Goal: Communication & Community: Answer question/provide support

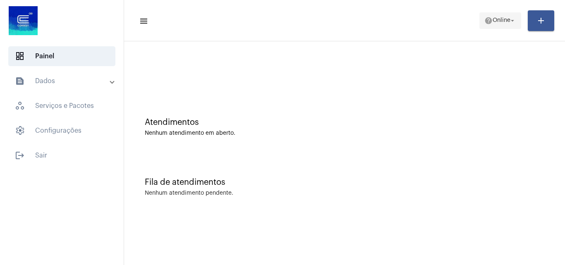
click at [489, 17] on mat-icon "help" at bounding box center [488, 21] width 8 height 8
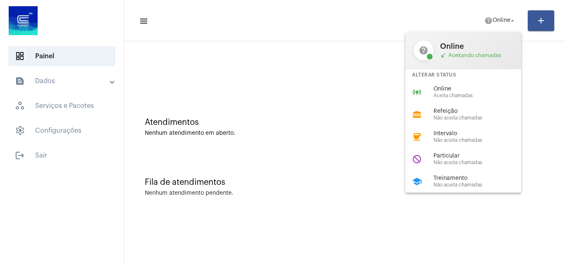
click at [293, 140] on div at bounding box center [282, 132] width 565 height 265
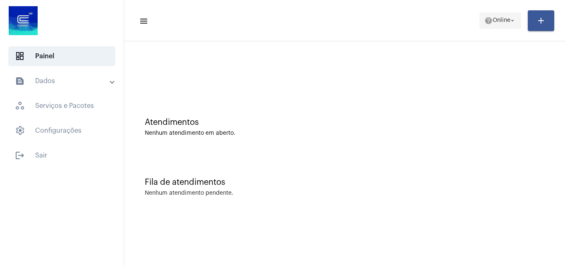
click at [485, 17] on mat-icon "help" at bounding box center [488, 21] width 8 height 8
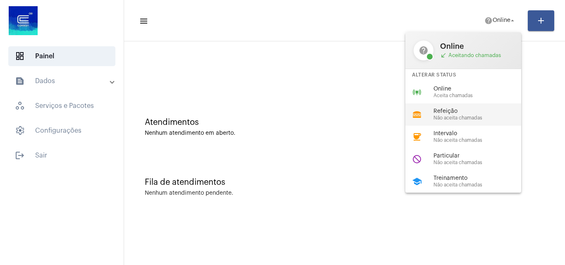
click at [449, 118] on span "Não aceita chamadas" at bounding box center [481, 117] width 94 height 5
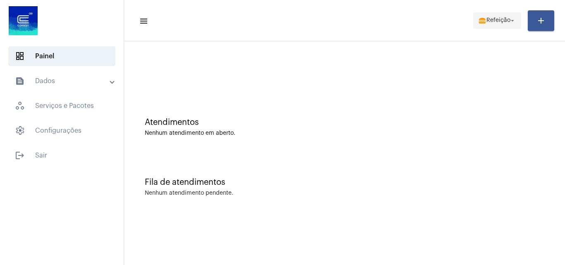
click at [497, 20] on span "Refeição" at bounding box center [498, 21] width 24 height 6
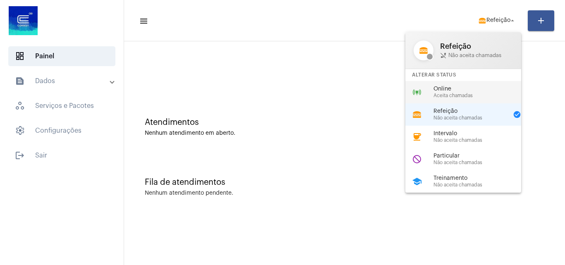
click at [451, 101] on div "online_prediction Online Aceita chamadas" at bounding box center [469, 92] width 129 height 22
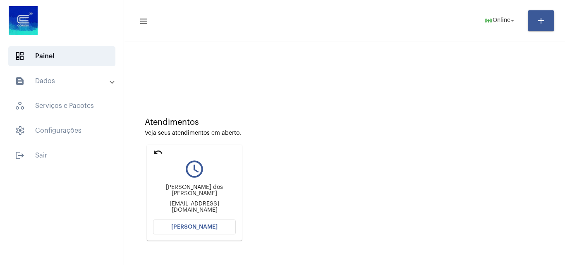
click at [194, 225] on span "[PERSON_NAME]" at bounding box center [194, 227] width 46 height 6
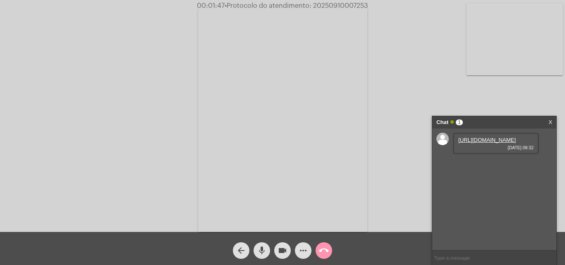
click at [496, 143] on link "[URL][DOMAIN_NAME]" at bounding box center [486, 140] width 57 height 6
click at [498, 167] on link "[URL][DOMAIN_NAME]" at bounding box center [486, 163] width 57 height 6
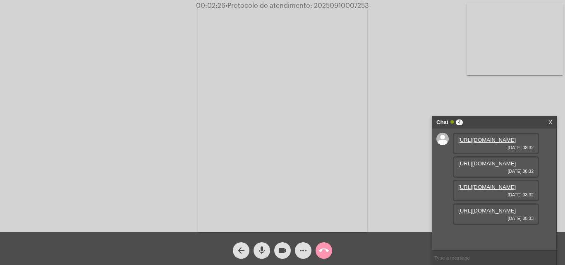
scroll to position [49, 0]
click at [498, 184] on link "[URL][DOMAIN_NAME]" at bounding box center [486, 187] width 57 height 6
click at [486, 214] on link "[URL][DOMAIN_NAME]" at bounding box center [486, 211] width 57 height 6
click at [481, 231] on link "[URL][DOMAIN_NAME]" at bounding box center [486, 234] width 57 height 6
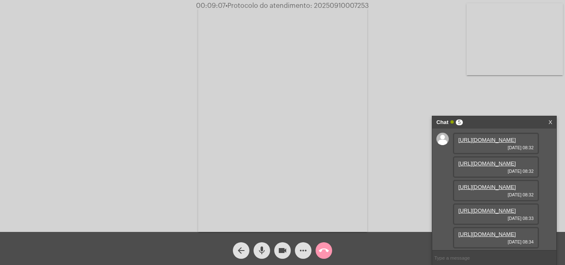
click at [303, 252] on mat-icon "more_horiz" at bounding box center [303, 251] width 10 height 10
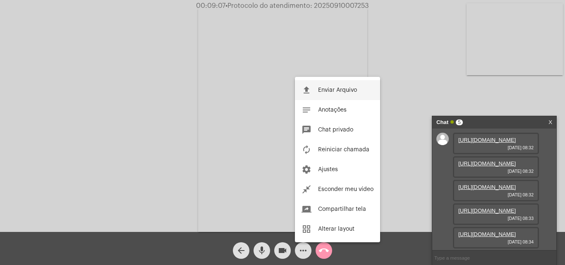
click at [329, 86] on button "file_upload Enviar Arquivo" at bounding box center [337, 90] width 85 height 20
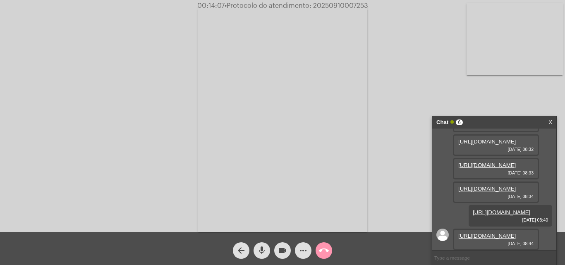
scroll to position [176, 0]
click at [474, 233] on link "[URL][DOMAIN_NAME]" at bounding box center [486, 236] width 57 height 6
click at [306, 248] on mat-icon "more_horiz" at bounding box center [303, 251] width 10 height 10
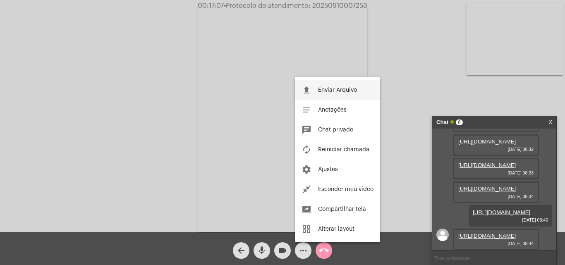
click at [343, 93] on button "file_upload Enviar Arquivo" at bounding box center [337, 90] width 85 height 20
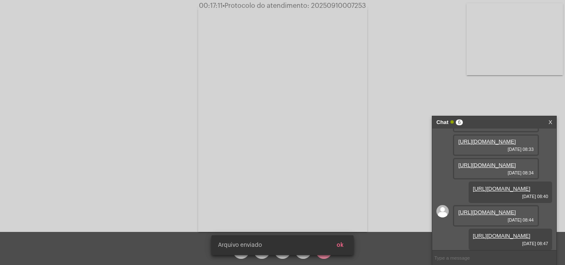
scroll to position [218, 0]
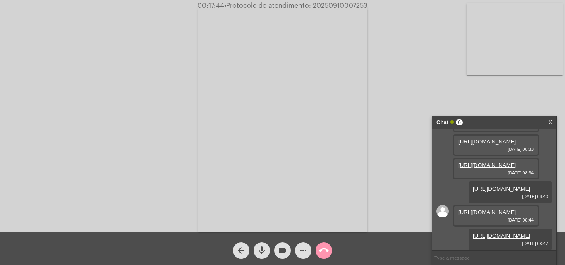
click at [352, 7] on span "• Protocolo do atendimento: 20250910007253" at bounding box center [296, 5] width 144 height 7
copy span "20250910007253"
click at [323, 252] on mat-icon "call_end" at bounding box center [324, 251] width 10 height 10
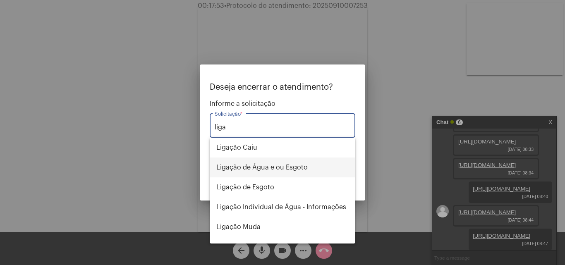
click at [306, 169] on span "Ligação de Água e ou Esgoto" at bounding box center [282, 168] width 132 height 20
type input "Ligação de Água e ou Esgoto"
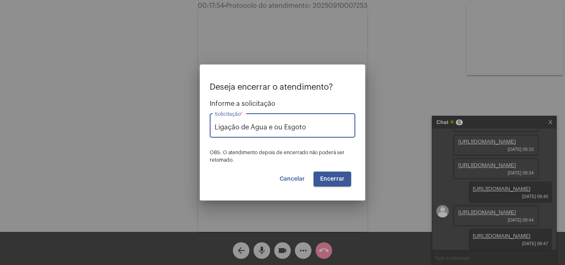
click at [334, 181] on span "Encerrar" at bounding box center [332, 179] width 24 height 6
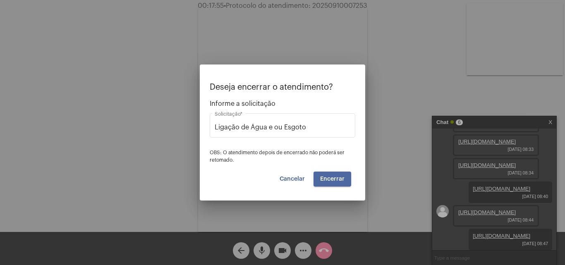
click at [335, 181] on span "Encerrar" at bounding box center [332, 179] width 24 height 6
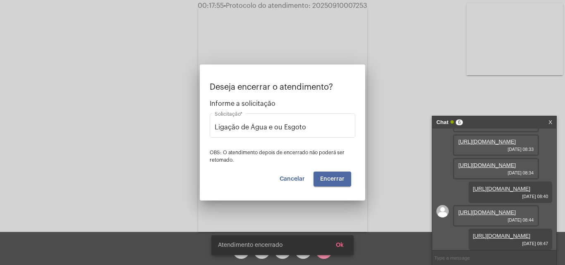
click at [335, 181] on video at bounding box center [282, 119] width 169 height 226
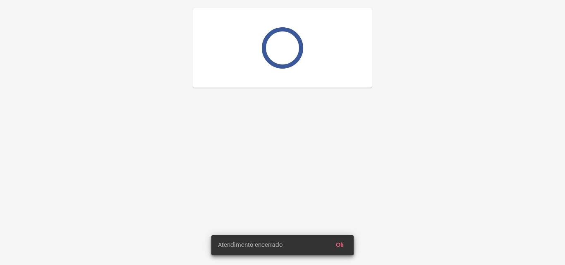
click at [335, 181] on div at bounding box center [282, 132] width 565 height 265
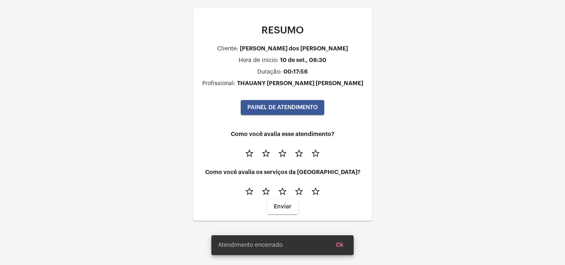
click at [335, 181] on div "Como você avalia os serviços da [GEOGRAPHIC_DATA]? star_border star_border star…" at bounding box center [282, 184] width 165 height 31
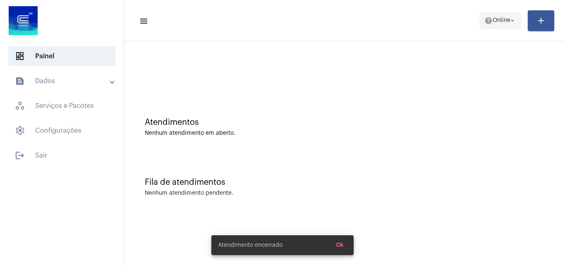
click at [491, 25] on span "help Online arrow_drop_down" at bounding box center [500, 20] width 32 height 15
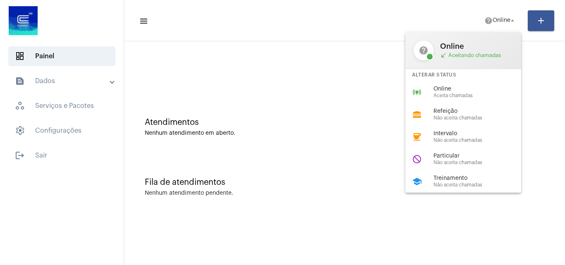
click at [322, 107] on div at bounding box center [282, 132] width 565 height 265
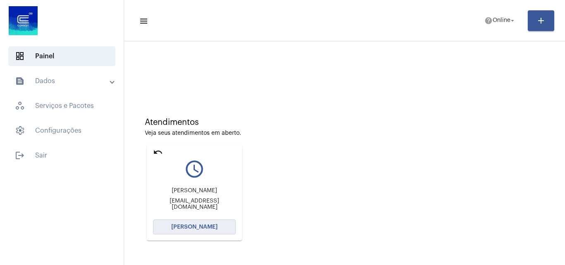
click at [199, 226] on span "[PERSON_NAME]" at bounding box center [194, 227] width 46 height 6
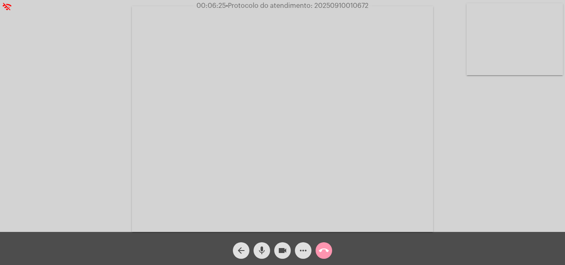
click at [298, 247] on mat-icon "more_horiz" at bounding box center [303, 251] width 10 height 10
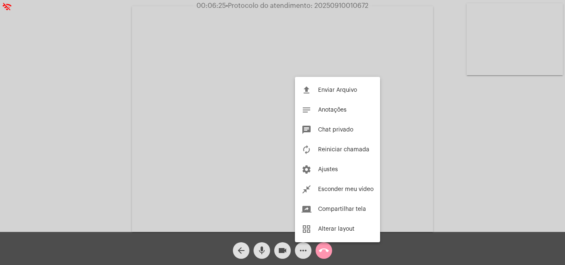
drag, startPoint x: 335, startPoint y: 129, endPoint x: 347, endPoint y: 162, distance: 34.6
click at [335, 130] on span "Chat privado" at bounding box center [335, 130] width 35 height 6
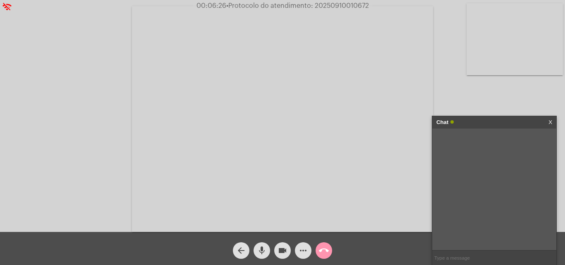
click at [459, 259] on input "text" at bounding box center [494, 258] width 124 height 14
paste input "[EMAIL_ADDRESS][DOMAIN_NAME]"
type input "[EMAIL_ADDRESS][DOMAIN_NAME]"
click at [342, 6] on span "• Protocolo do atendimento: 20250910010672" at bounding box center [296, 5] width 143 height 7
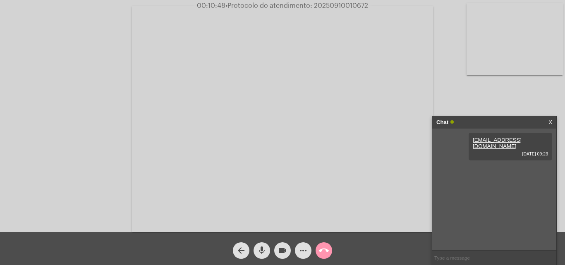
copy span "20250910010672"
click at [471, 256] on input "text" at bounding box center [494, 258] width 124 height 14
paste input "20250910010672"
type input "20250910010672"
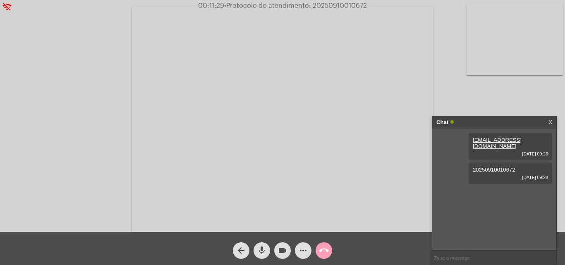
click at [323, 251] on mat-icon "call_end" at bounding box center [324, 251] width 10 height 10
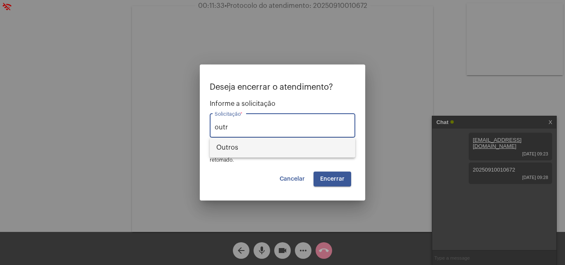
click at [262, 153] on span "Outros" at bounding box center [282, 148] width 132 height 20
type input "Outros"
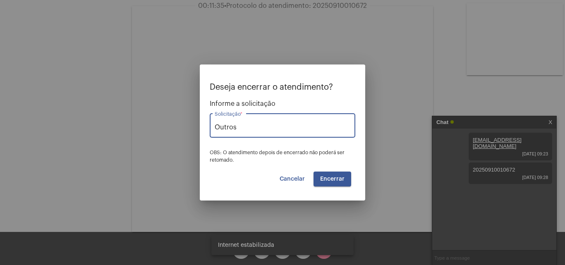
click at [341, 180] on span "Encerrar" at bounding box center [332, 179] width 24 height 6
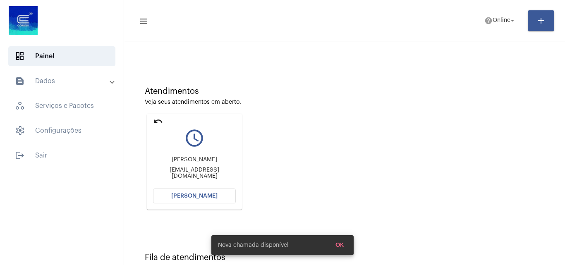
scroll to position [58, 0]
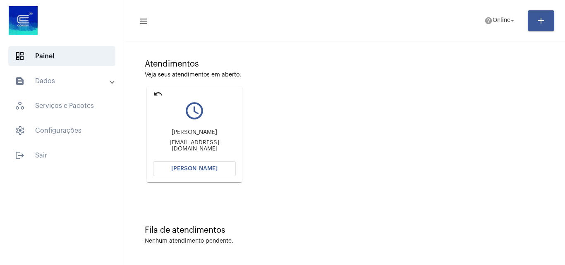
click at [164, 90] on mat-card "undo query_builder [PERSON_NAME] [PERSON_NAME][EMAIL_ADDRESS][DOMAIN_NAME] [PER…" at bounding box center [194, 134] width 95 height 96
click at [160, 93] on mat-icon "undo" at bounding box center [158, 94] width 10 height 10
click at [496, 19] on span "Online" at bounding box center [502, 21] width 18 height 6
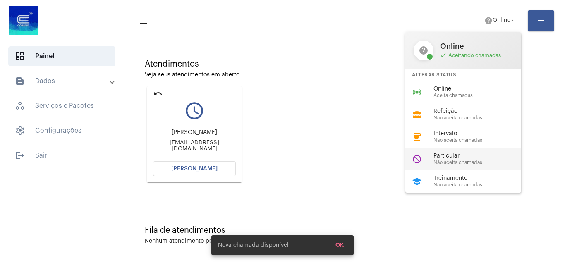
scroll to position [0, 0]
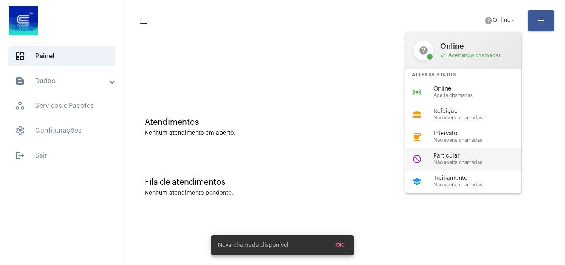
click at [466, 160] on span "Não aceita chamadas" at bounding box center [481, 162] width 94 height 5
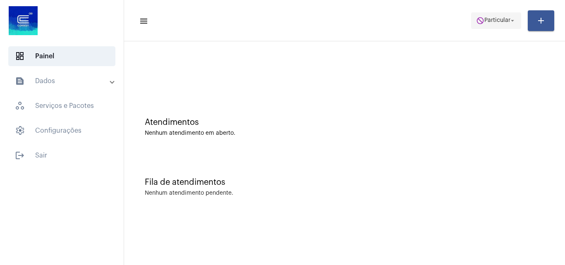
click at [484, 19] on span "Particular" at bounding box center [497, 21] width 26 height 6
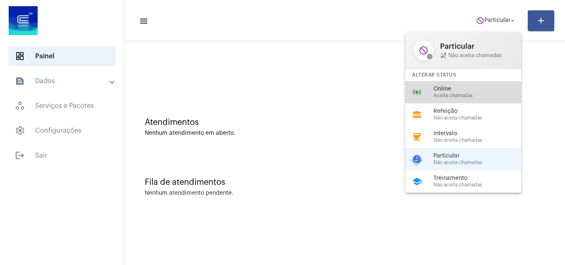
click at [461, 91] on span "Online" at bounding box center [481, 89] width 94 height 6
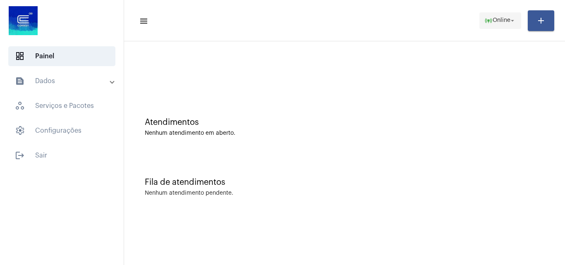
click at [506, 19] on span "Online" at bounding box center [502, 21] width 18 height 6
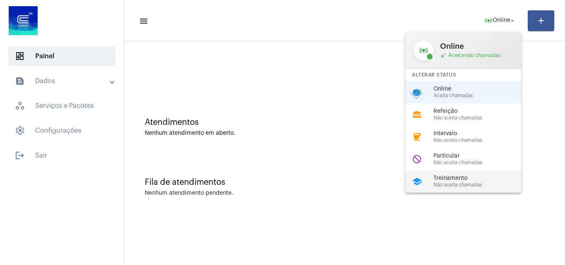
click at [456, 176] on span "Treinamento" at bounding box center [481, 178] width 94 height 6
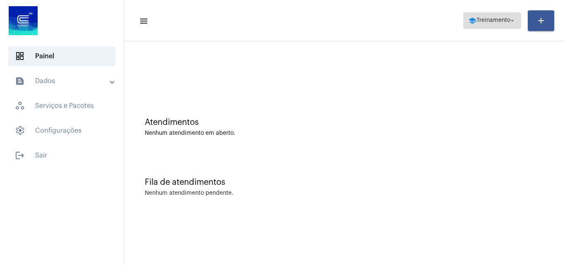
click at [478, 24] on span "school Treinamento arrow_drop_down" at bounding box center [492, 20] width 48 height 15
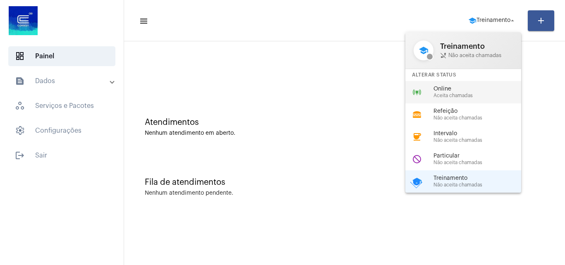
click at [450, 93] on span "Aceita chamadas" at bounding box center [481, 95] width 94 height 5
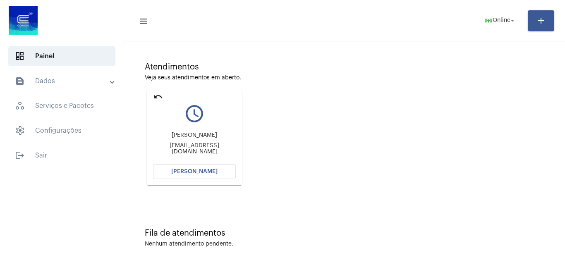
scroll to position [58, 0]
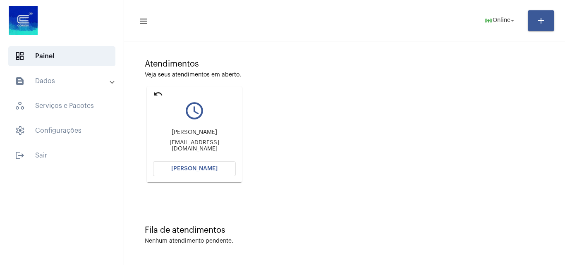
click at [182, 169] on span "[PERSON_NAME]" at bounding box center [194, 169] width 46 height 6
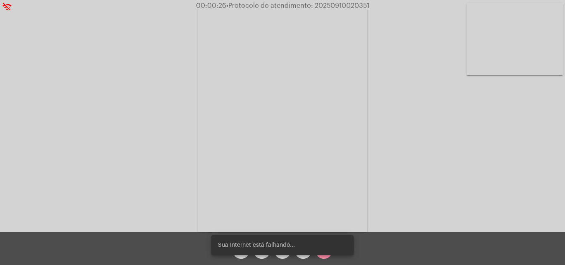
drag, startPoint x: 502, startPoint y: 71, endPoint x: 503, endPoint y: 88, distance: 16.6
click at [503, 88] on div "Acessando Câmera e Microfone..." at bounding box center [282, 118] width 563 height 232
click at [512, 72] on video at bounding box center [515, 39] width 96 height 72
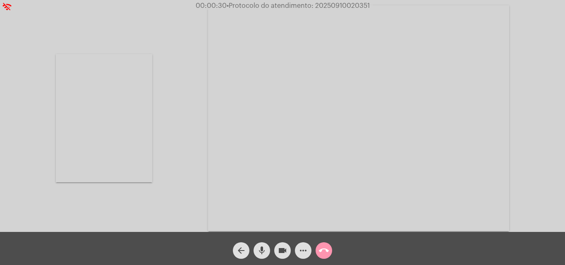
click at [117, 133] on video at bounding box center [104, 118] width 96 height 128
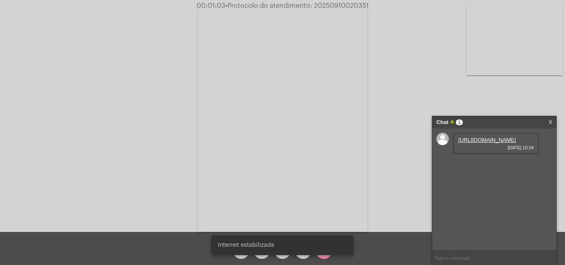
click at [507, 143] on link "[URL][DOMAIN_NAME]" at bounding box center [486, 140] width 57 height 6
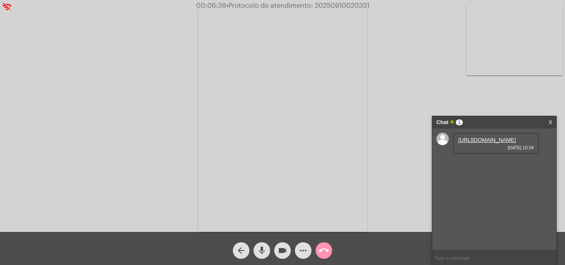
click at [354, 5] on span "• Protocolo do atendimento: 20250910020351" at bounding box center [297, 5] width 143 height 7
copy span "20250910020351"
drag, startPoint x: 494, startPoint y: 249, endPoint x: 471, endPoint y: 258, distance: 25.1
click at [471, 258] on input "text" at bounding box center [494, 258] width 124 height 14
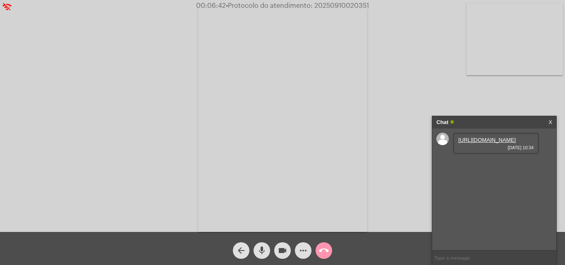
paste input "20250910020351"
type input "2"
click at [125, 29] on div "Acessando Câmera e Microfone..." at bounding box center [282, 118] width 563 height 232
click at [324, 250] on mat-icon "call_end" at bounding box center [324, 251] width 10 height 10
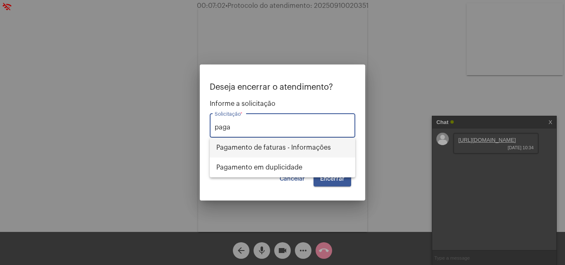
click at [298, 151] on span "Pagamento de faturas - Informações" at bounding box center [282, 148] width 132 height 20
type input "Pagamento de faturas - Informações"
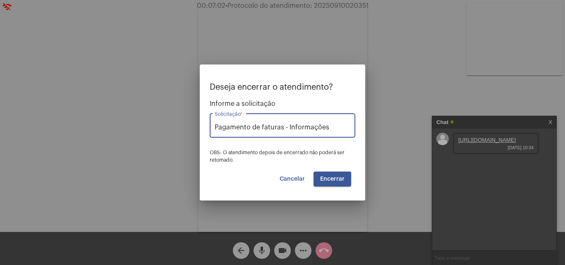
click at [332, 177] on span "Encerrar" at bounding box center [332, 179] width 24 height 6
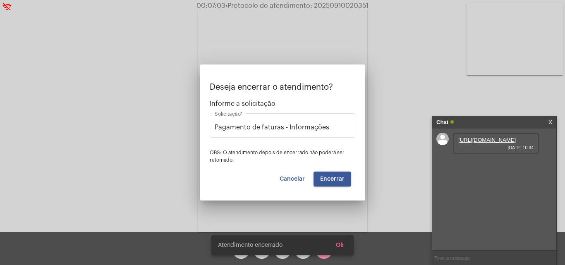
click at [333, 177] on video at bounding box center [282, 119] width 169 height 226
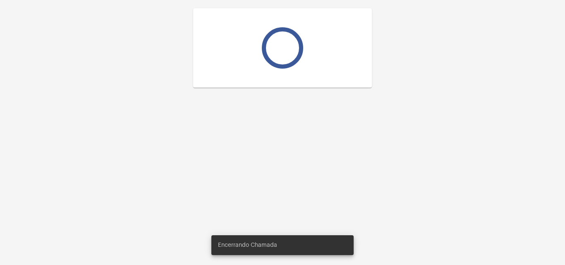
click at [333, 177] on div at bounding box center [282, 132] width 565 height 265
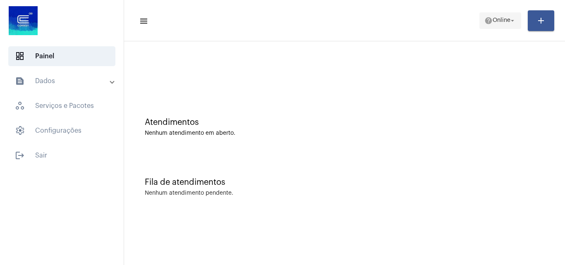
click at [484, 22] on mat-icon "help" at bounding box center [488, 21] width 8 height 8
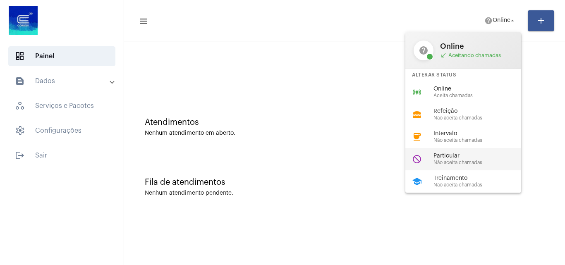
click at [476, 158] on span "Particular" at bounding box center [481, 156] width 94 height 6
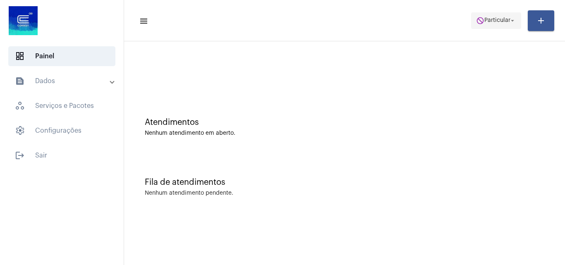
click at [496, 17] on span "do_not_disturb Particular arrow_drop_down" at bounding box center [496, 20] width 40 height 15
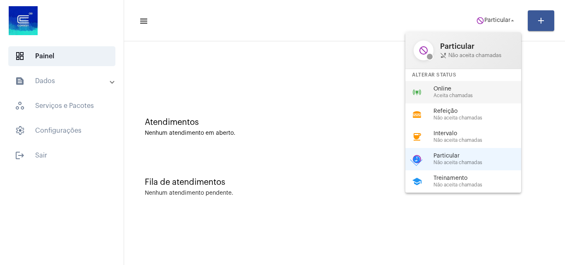
click at [459, 98] on div "online_prediction Online Aceita chamadas" at bounding box center [469, 92] width 129 height 22
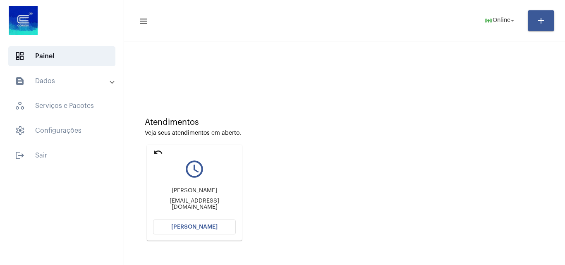
click at [196, 227] on span "[PERSON_NAME]" at bounding box center [194, 227] width 46 height 6
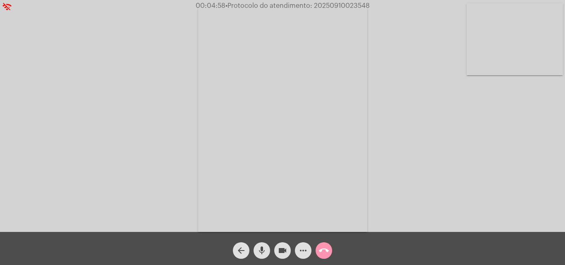
click at [266, 249] on mat-icon "mic" at bounding box center [262, 251] width 10 height 10
click at [283, 251] on mat-icon "videocam" at bounding box center [283, 251] width 10 height 10
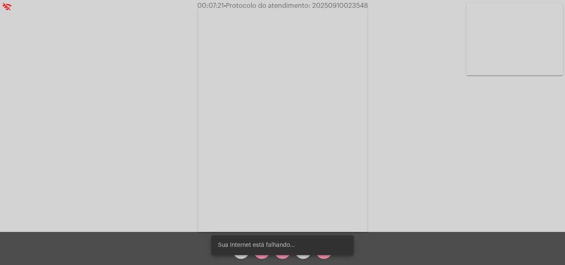
click at [296, 150] on video at bounding box center [282, 119] width 169 height 226
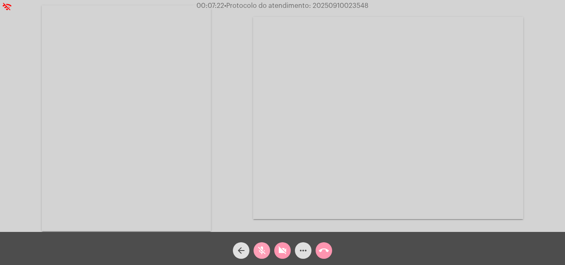
click at [264, 252] on mat-icon "mic_off" at bounding box center [262, 251] width 10 height 10
click at [284, 253] on mat-icon "videocam_off" at bounding box center [283, 251] width 10 height 10
click at [349, 8] on span "• Protocolo do atendimento: 20250910023548" at bounding box center [298, 5] width 144 height 7
copy span "20250910023548"
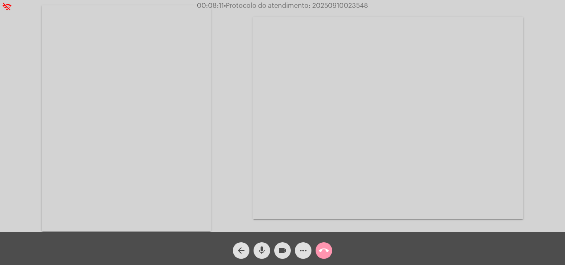
click at [350, 93] on video at bounding box center [388, 118] width 270 height 202
click at [100, 110] on video at bounding box center [104, 118] width 96 height 128
click at [328, 249] on button "call_end" at bounding box center [324, 250] width 17 height 17
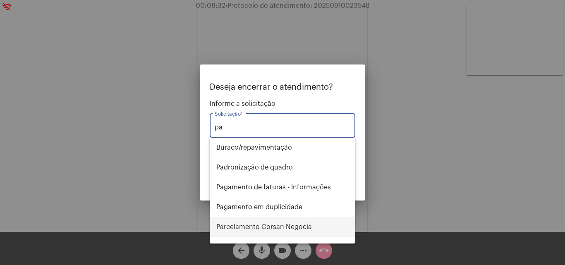
click at [299, 228] on span "Parcelamento Corsan Negocia" at bounding box center [282, 227] width 132 height 20
type input "Parcelamento Corsan Negocia"
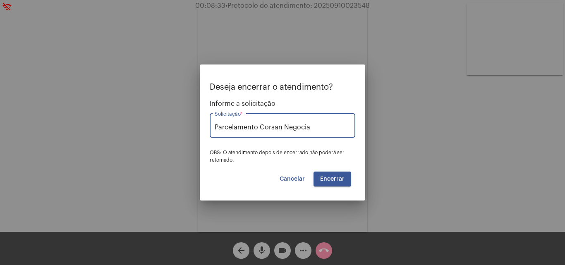
click at [328, 176] on span "Encerrar" at bounding box center [332, 179] width 24 height 6
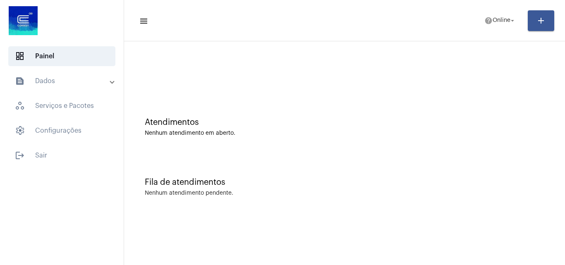
click at [316, 225] on mat-sidenav-content "menu help Online arrow_drop_down add Atendimentos Nenhum atendimento em aberto.…" at bounding box center [344, 132] width 441 height 265
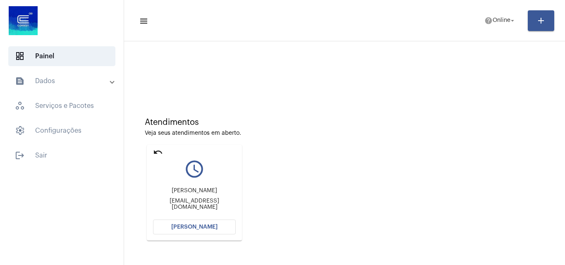
click at [209, 226] on span "[PERSON_NAME]" at bounding box center [194, 227] width 46 height 6
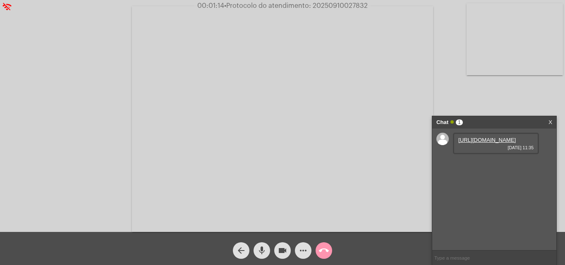
click at [486, 143] on link "[URL][DOMAIN_NAME]" at bounding box center [486, 140] width 57 height 6
click at [489, 167] on link "[URL][DOMAIN_NAME]" at bounding box center [486, 163] width 57 height 6
click at [520, 46] on video at bounding box center [515, 39] width 96 height 72
click at [493, 190] on link "[URL][DOMAIN_NAME]" at bounding box center [486, 187] width 57 height 6
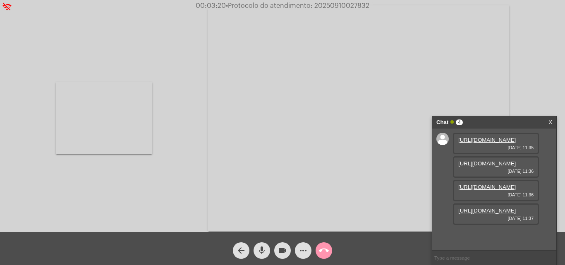
scroll to position [49, 0]
click at [489, 214] on link "[URL][DOMAIN_NAME]" at bounding box center [486, 211] width 57 height 6
click at [130, 119] on video at bounding box center [104, 118] width 96 height 72
click at [455, 254] on input "text" at bounding box center [494, 258] width 124 height 14
paste input "AGERGS - [URL][DOMAIN_NAME]"
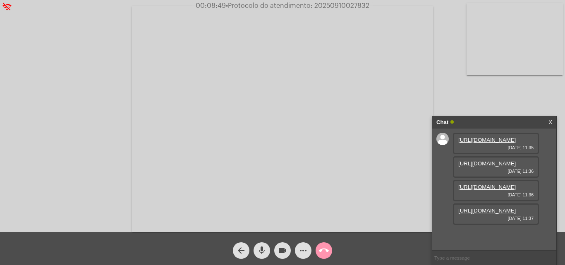
type input "AGERGS - [URL][DOMAIN_NAME]"
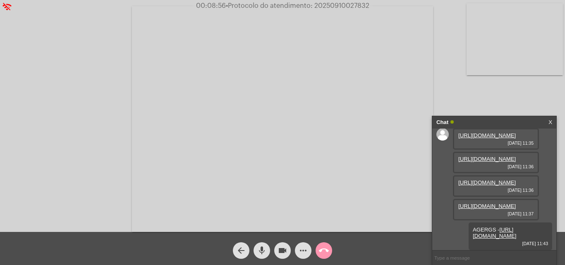
click at [464, 255] on input "text" at bounding box center [494, 258] width 124 height 14
paste input "Contato: [PHONE_NUMBER]"
type input "Contato: [PHONE_NUMBER]"
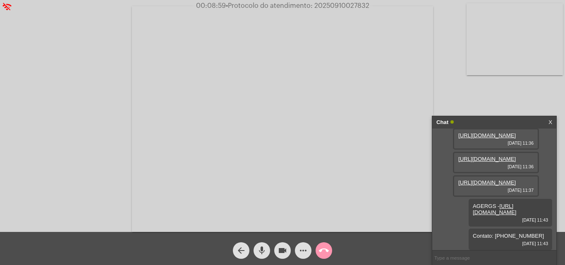
scroll to position [103, 0]
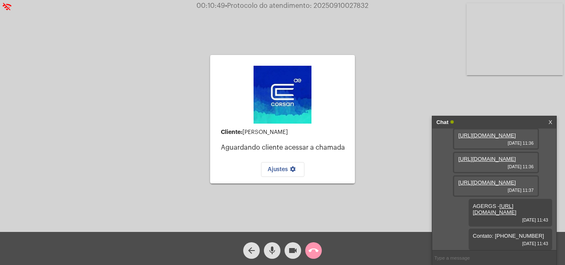
click at [346, 5] on span "• Protocolo do atendimento: 20250910027832" at bounding box center [297, 5] width 144 height 7
click at [181, 139] on div "Cliente: [PERSON_NAME] cliente acessar a chamada Ajustes settings Acessando Câm…" at bounding box center [282, 118] width 563 height 232
click at [503, 33] on video at bounding box center [515, 39] width 96 height 72
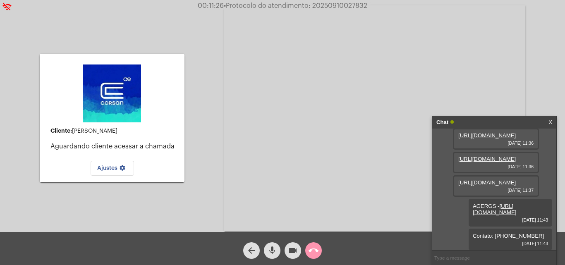
click at [314, 256] on span "call_end" at bounding box center [314, 250] width 10 height 17
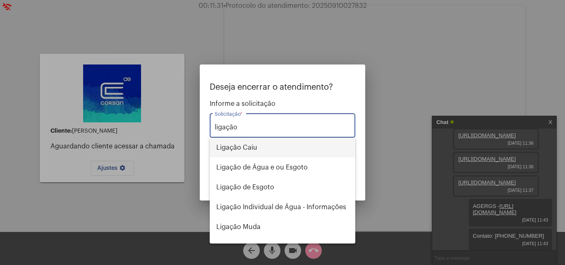
click at [254, 145] on span "Ligação Caiu" at bounding box center [282, 148] width 132 height 20
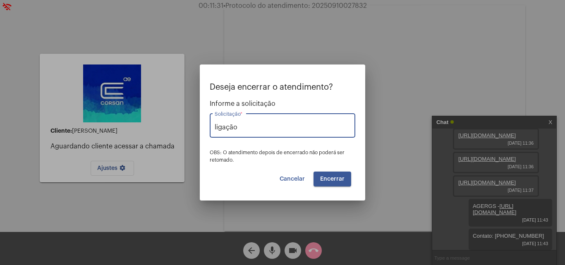
type input "Ligação Caiu"
click at [339, 182] on span "Encerrar" at bounding box center [332, 179] width 24 height 6
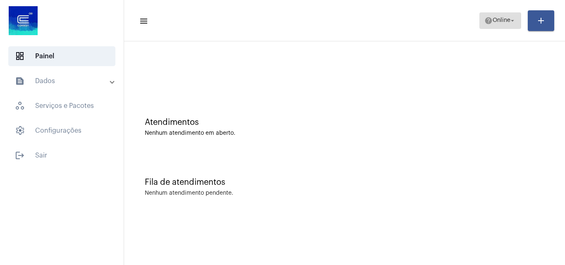
click at [493, 21] on span "Online" at bounding box center [502, 21] width 18 height 6
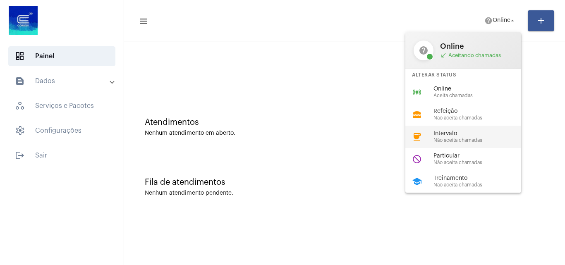
click at [455, 141] on span "Não aceita chamadas" at bounding box center [481, 140] width 94 height 5
